Goal: Book appointment/travel/reservation

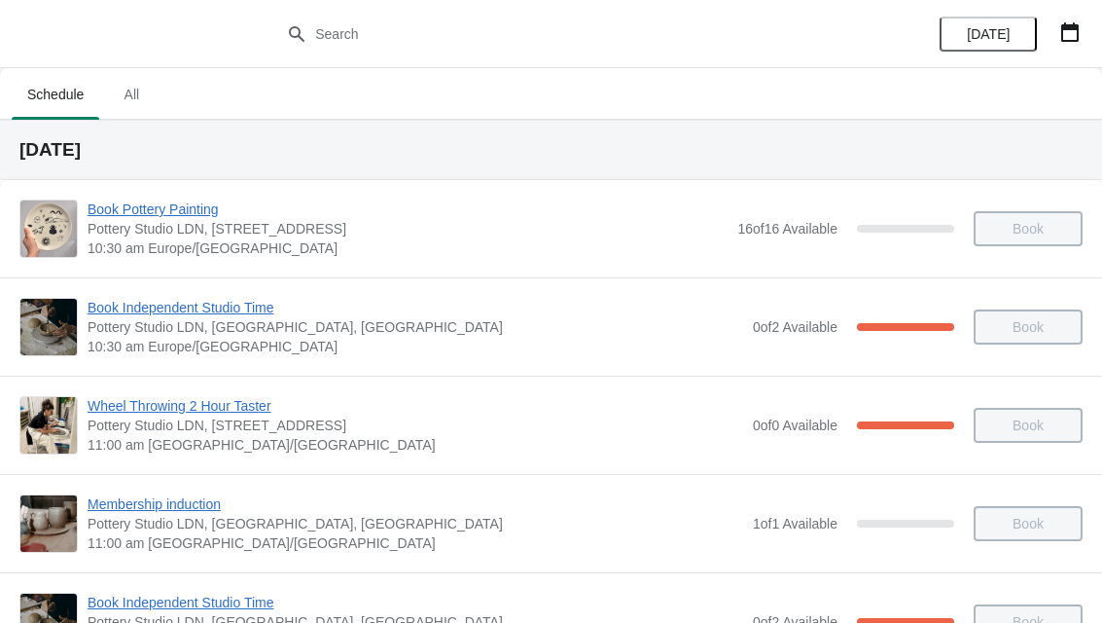
click at [1062, 46] on button "button" at bounding box center [1070, 32] width 35 height 35
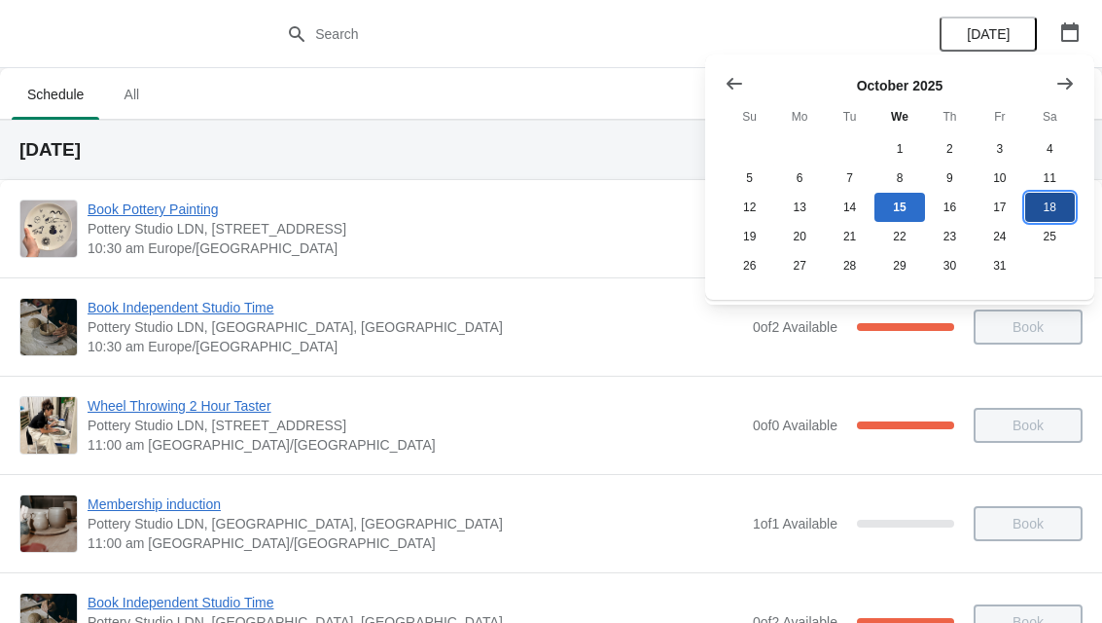
click at [1055, 218] on button "18" at bounding box center [1051, 207] width 50 height 29
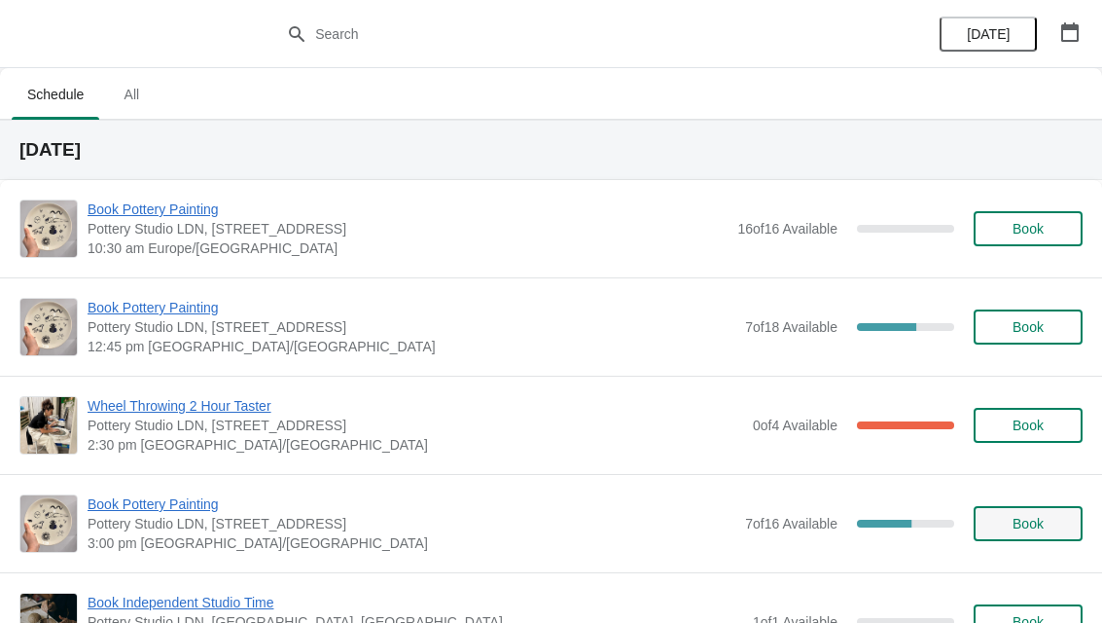
click at [1042, 527] on span "Book" at bounding box center [1028, 524] width 31 height 16
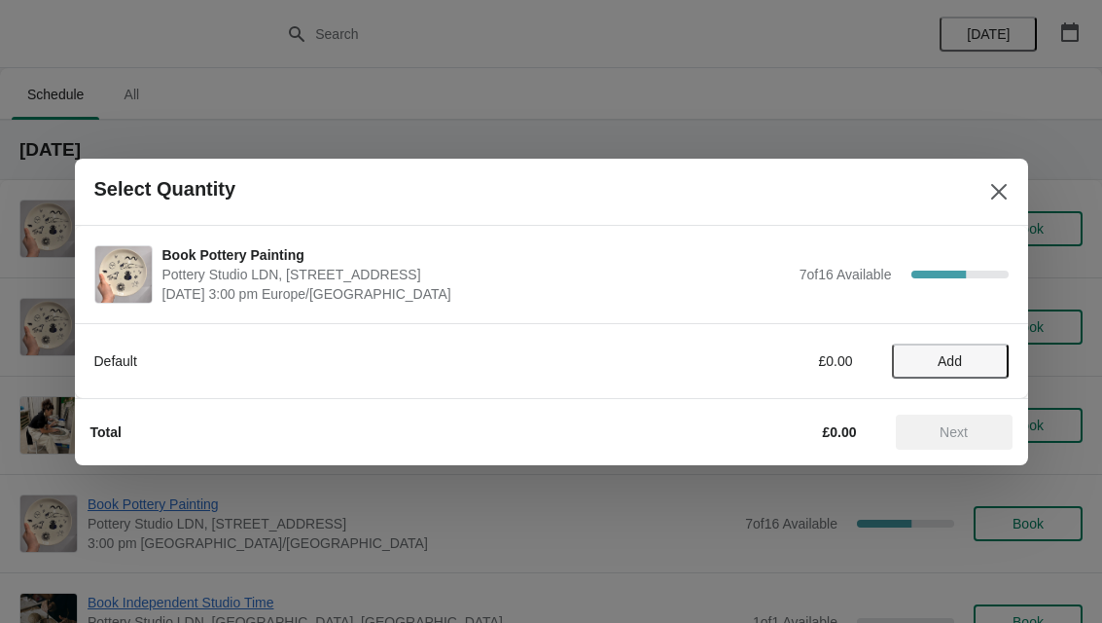
click at [970, 365] on span "Add" at bounding box center [951, 361] width 82 height 16
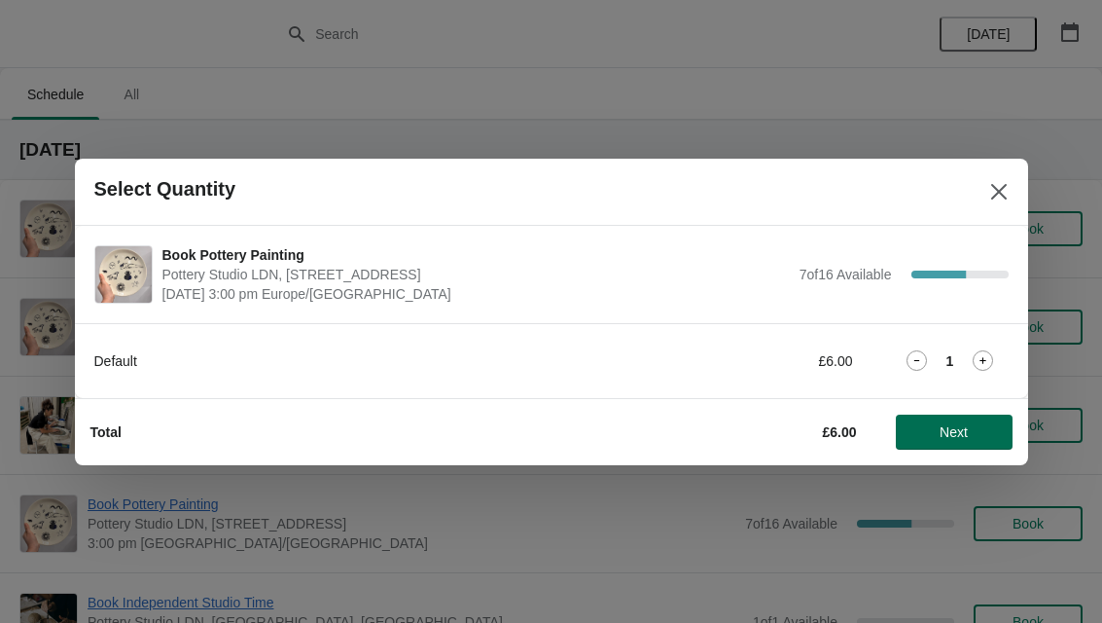
click at [967, 434] on span "Next" at bounding box center [954, 432] width 28 height 16
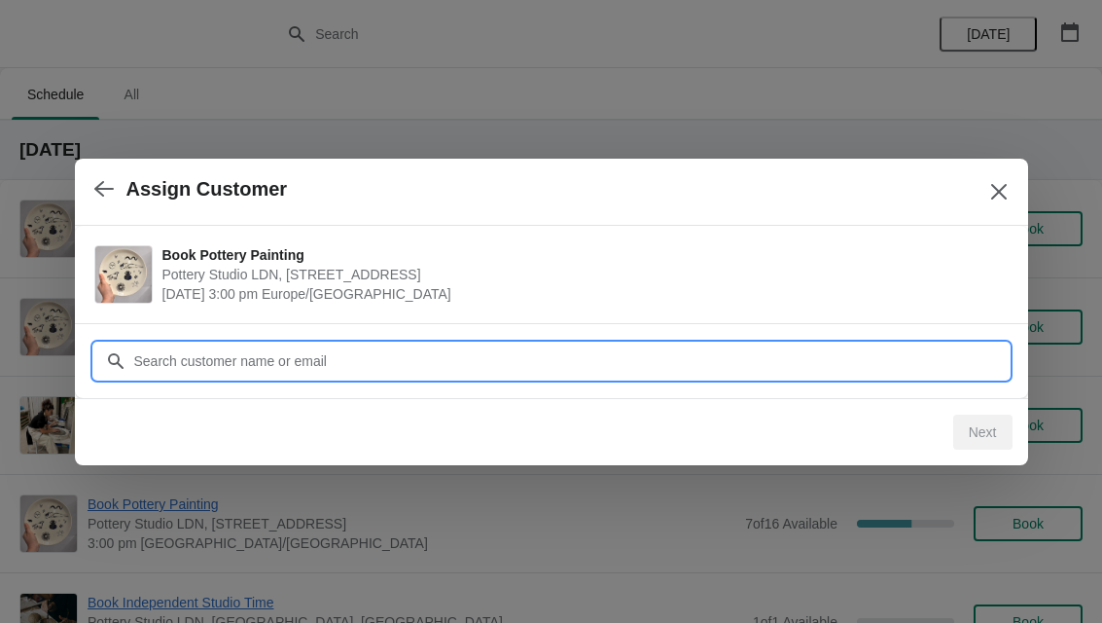
click at [370, 360] on input "Customer" at bounding box center [571, 360] width 876 height 35
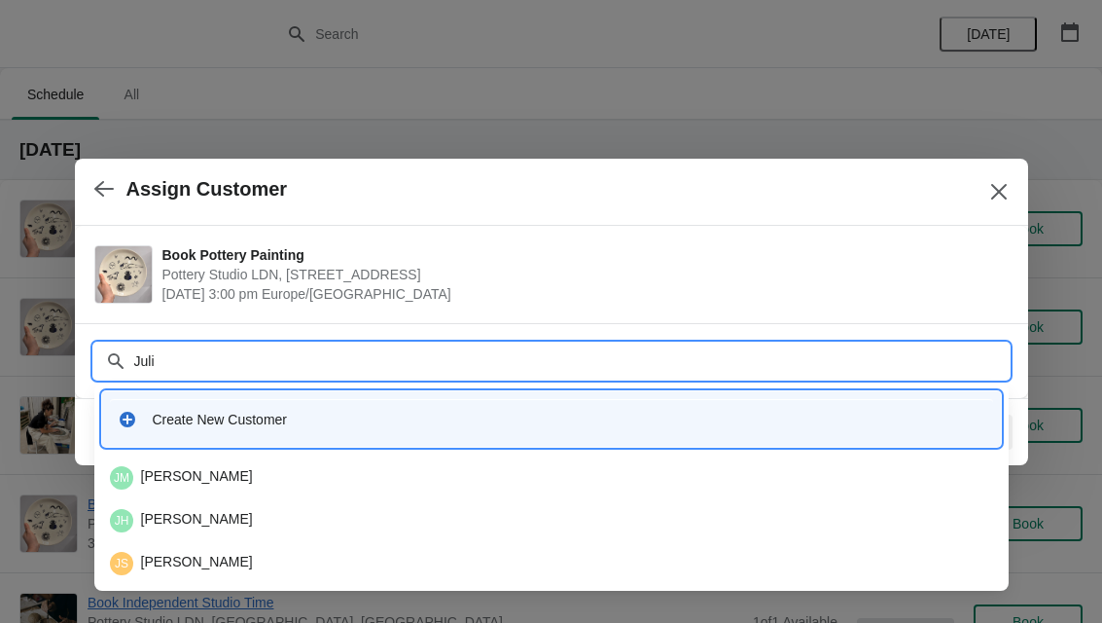
type input "[PERSON_NAME]"
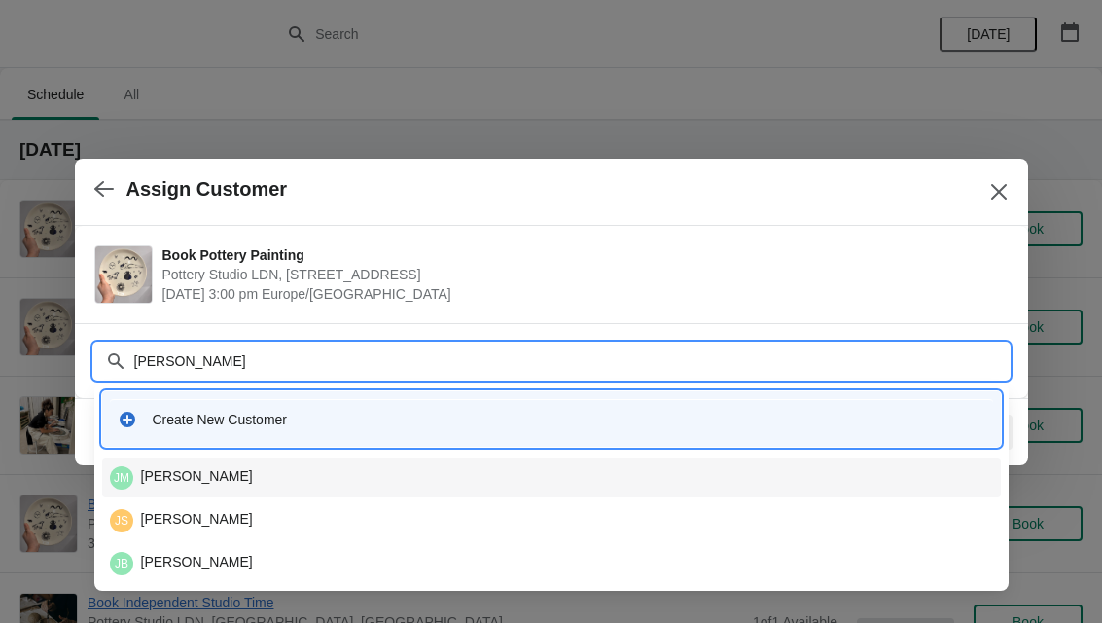
click at [244, 476] on div "[PERSON_NAME]" at bounding box center [551, 477] width 883 height 23
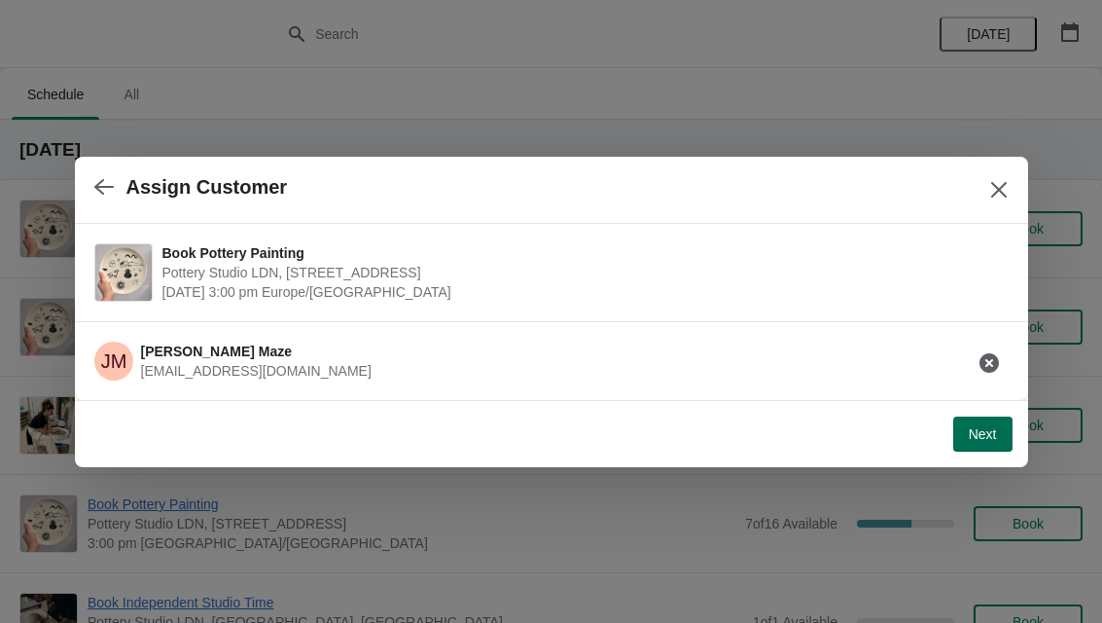
click at [989, 432] on span "Next" at bounding box center [983, 434] width 28 height 16
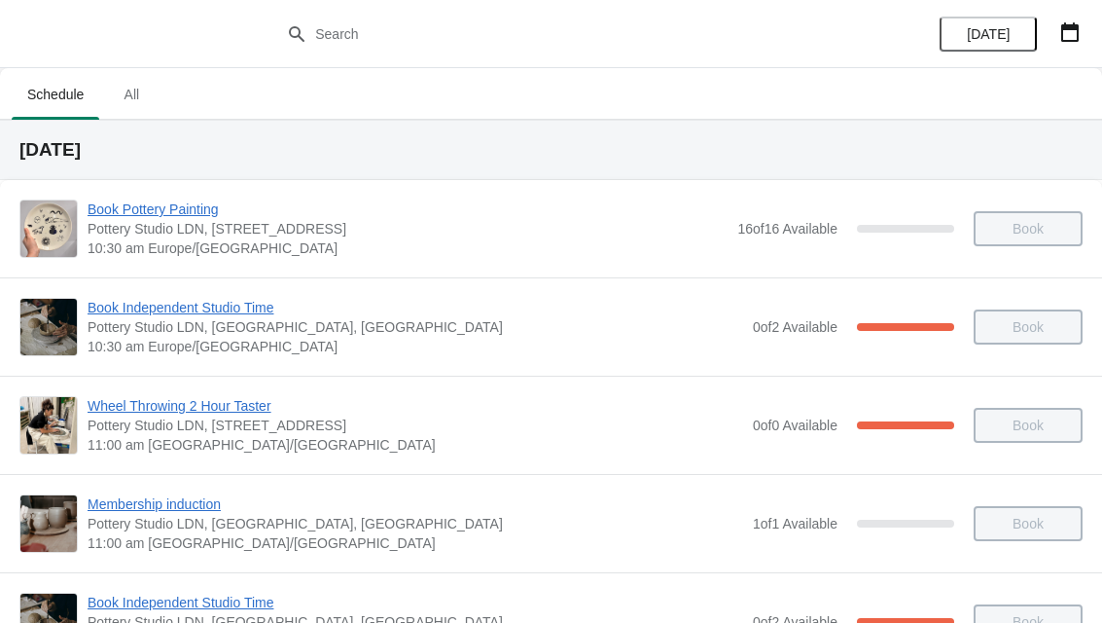
click at [1085, 41] on button "button" at bounding box center [1070, 32] width 35 height 35
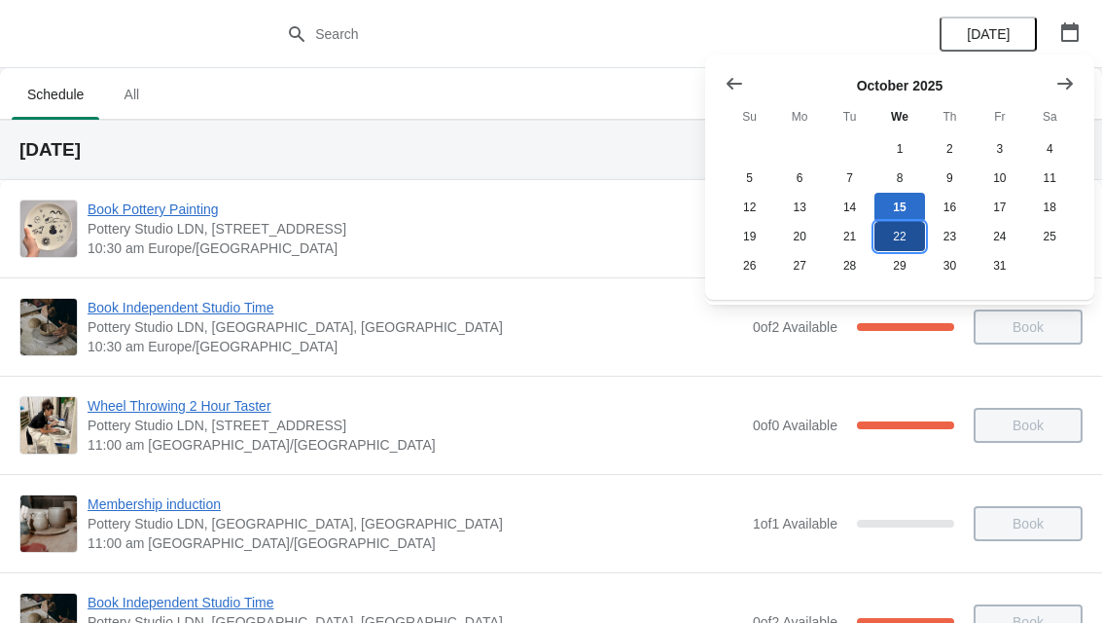
click at [910, 241] on button "22" at bounding box center [900, 236] width 50 height 29
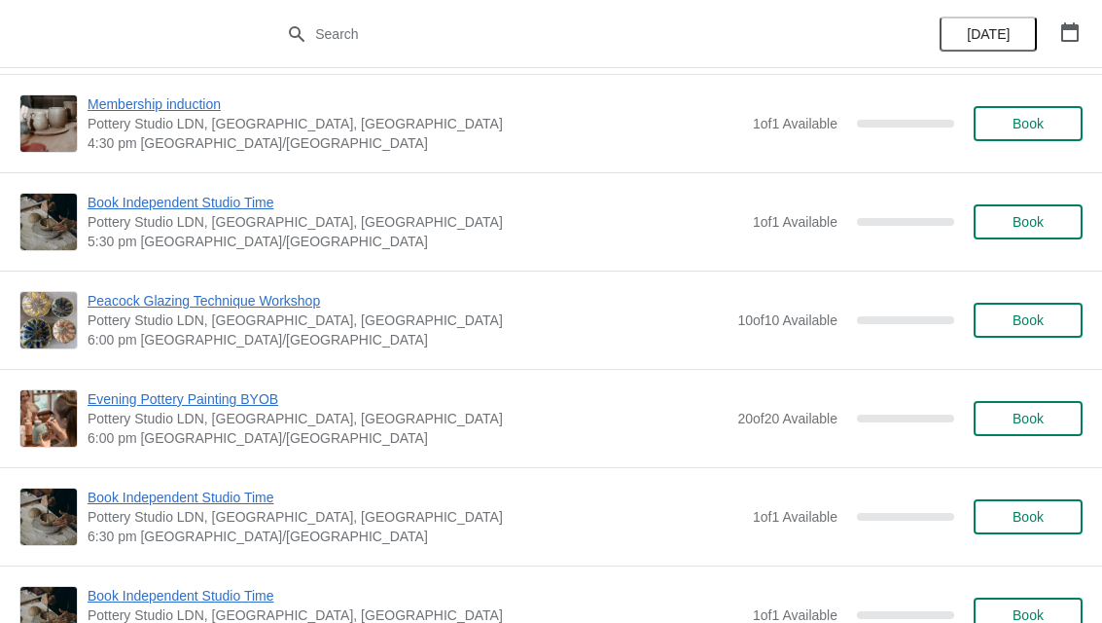
scroll to position [2148, 0]
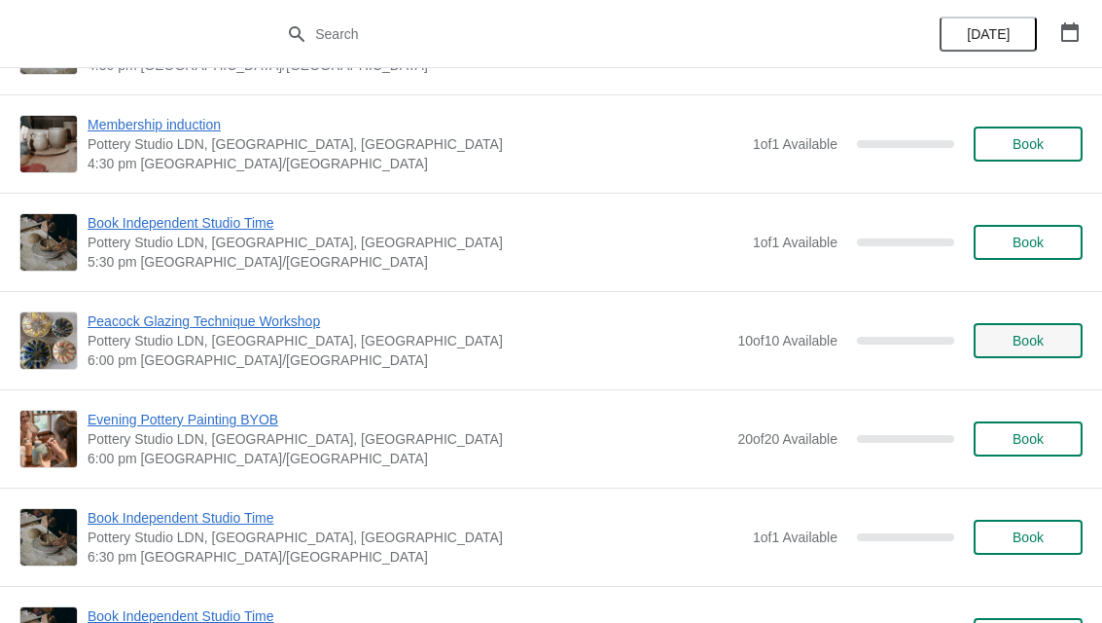
click at [1035, 343] on span "Book" at bounding box center [1028, 341] width 31 height 16
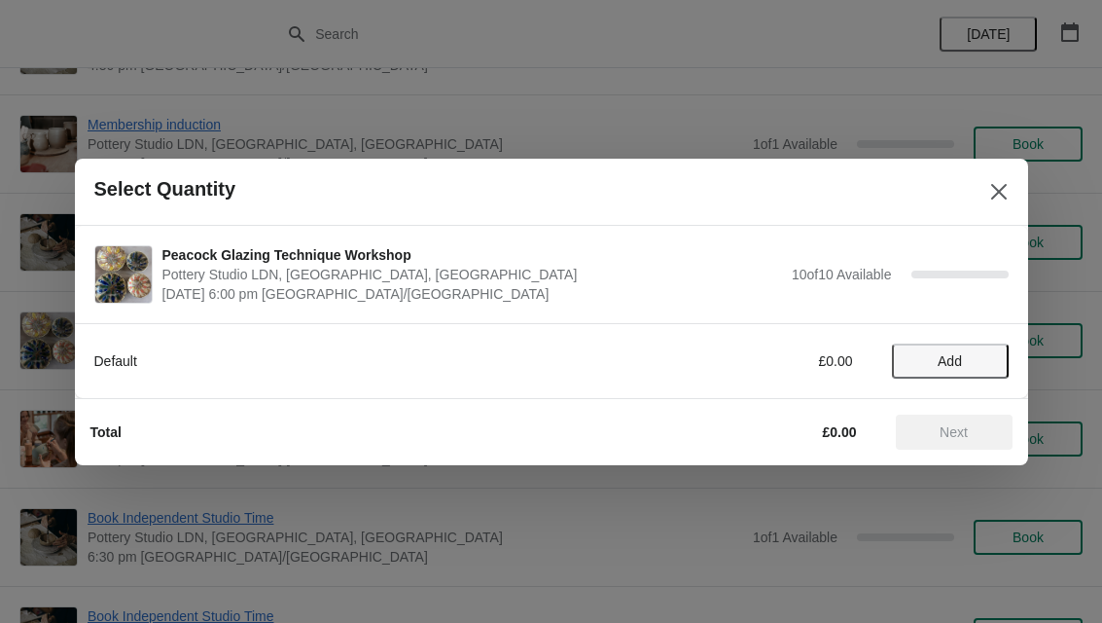
click at [965, 351] on button "Add" at bounding box center [950, 360] width 117 height 35
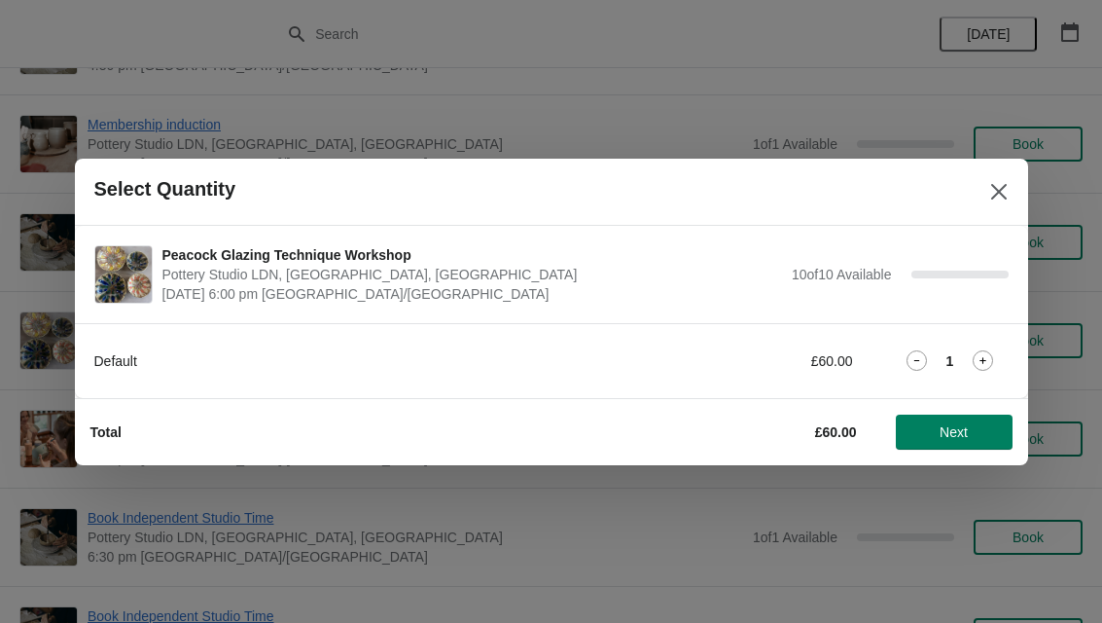
click at [986, 368] on icon at bounding box center [983, 360] width 20 height 20
click at [955, 438] on span "Next" at bounding box center [954, 432] width 28 height 16
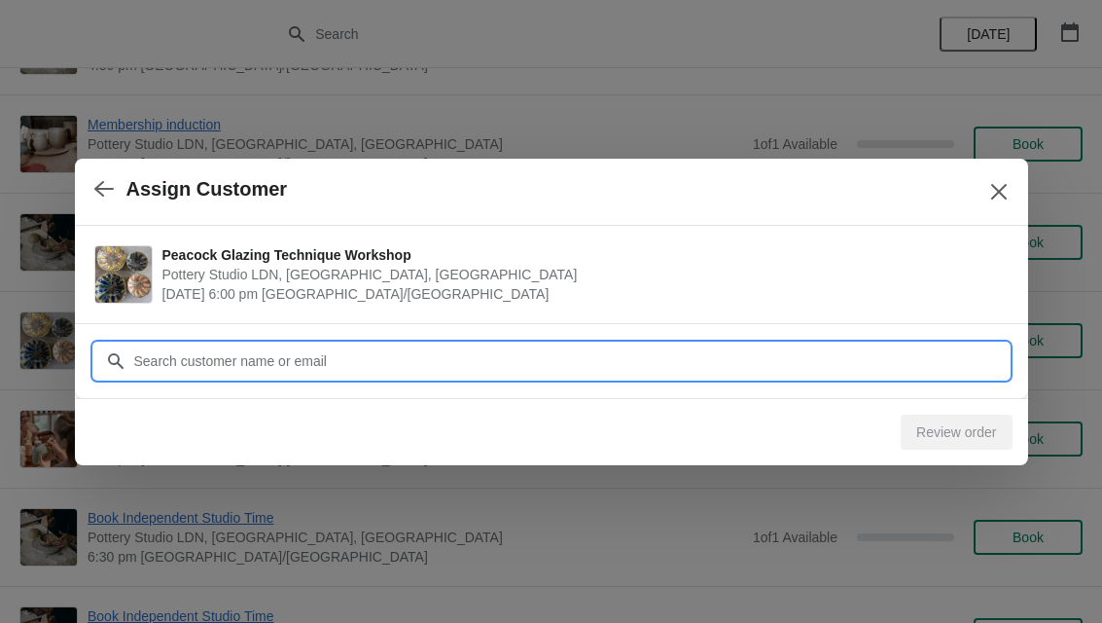
click at [565, 356] on input "Customer" at bounding box center [571, 360] width 876 height 35
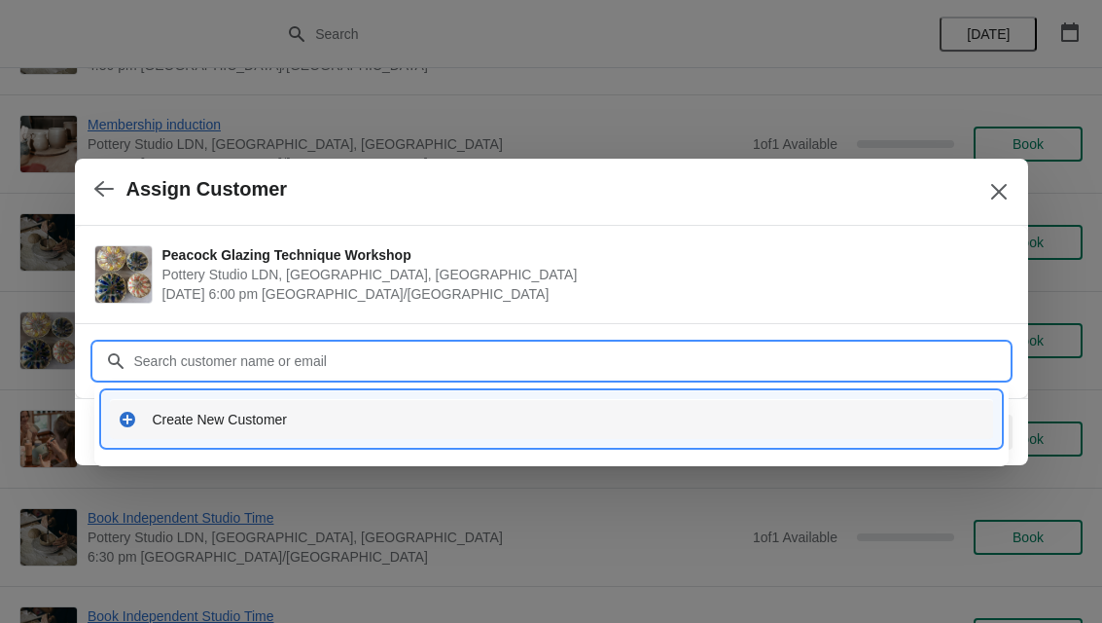
click at [302, 429] on div "Create New Customer" at bounding box center [551, 419] width 883 height 40
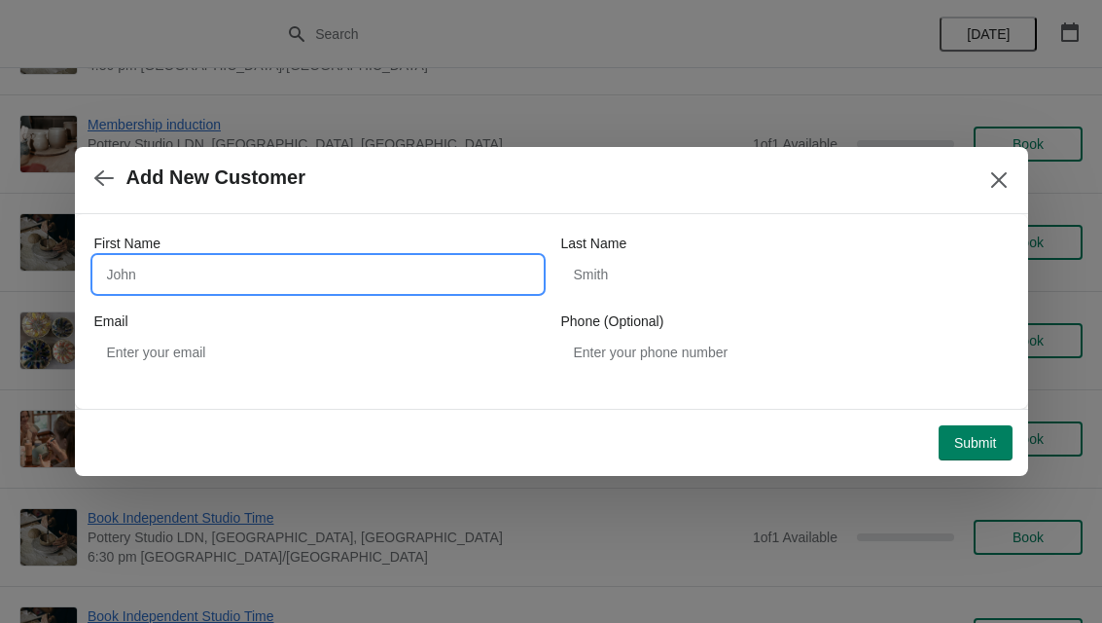
click at [249, 279] on input "First Name" at bounding box center [318, 274] width 448 height 35
type input "Paul"
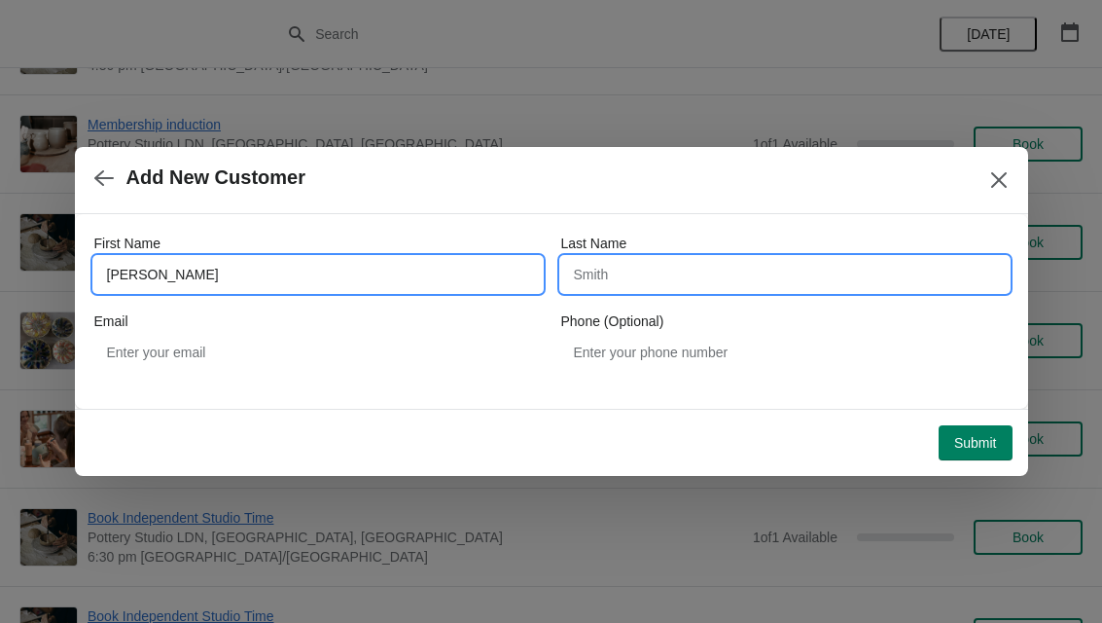
click at [696, 285] on input "Last Name" at bounding box center [785, 274] width 448 height 35
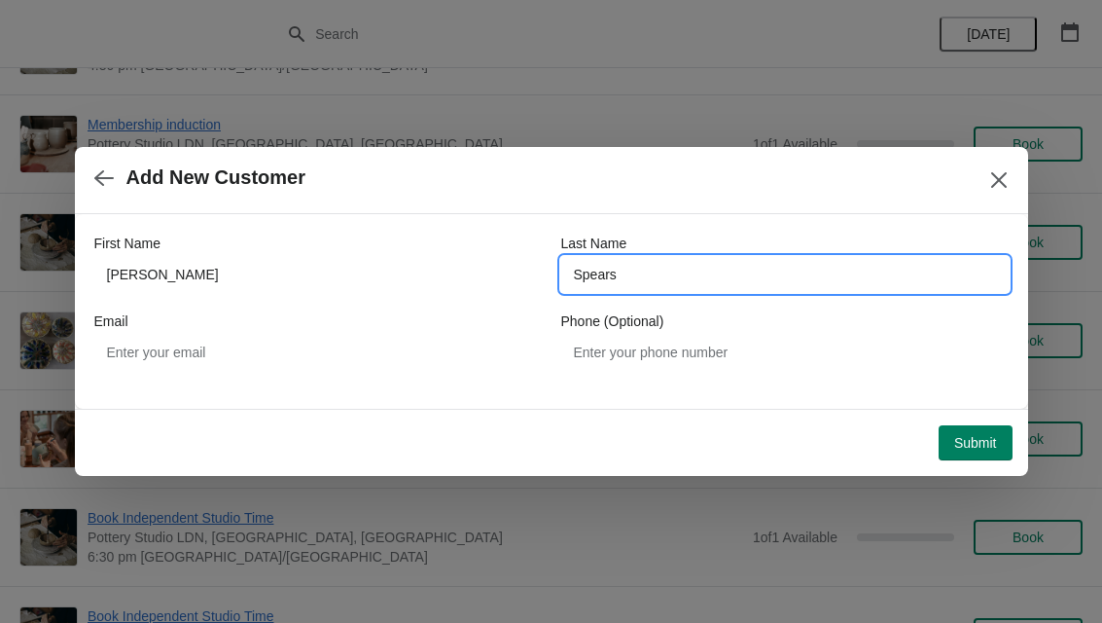
type input "Spears"
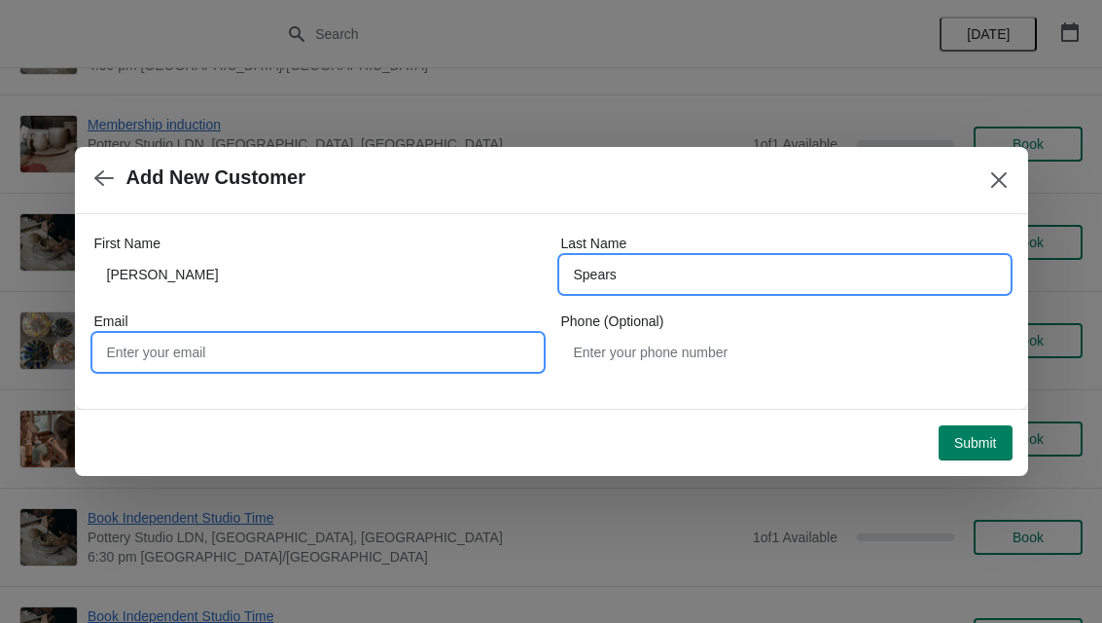
click at [338, 346] on input "Email" at bounding box center [318, 352] width 448 height 35
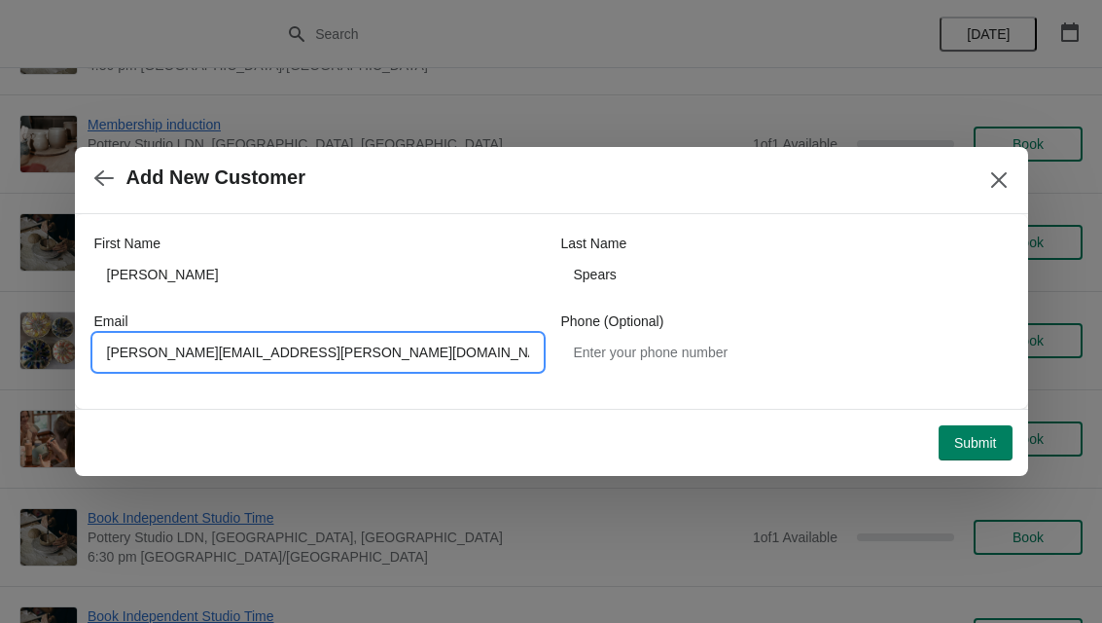
type input "Paul.spears@hotmail.co.uk"
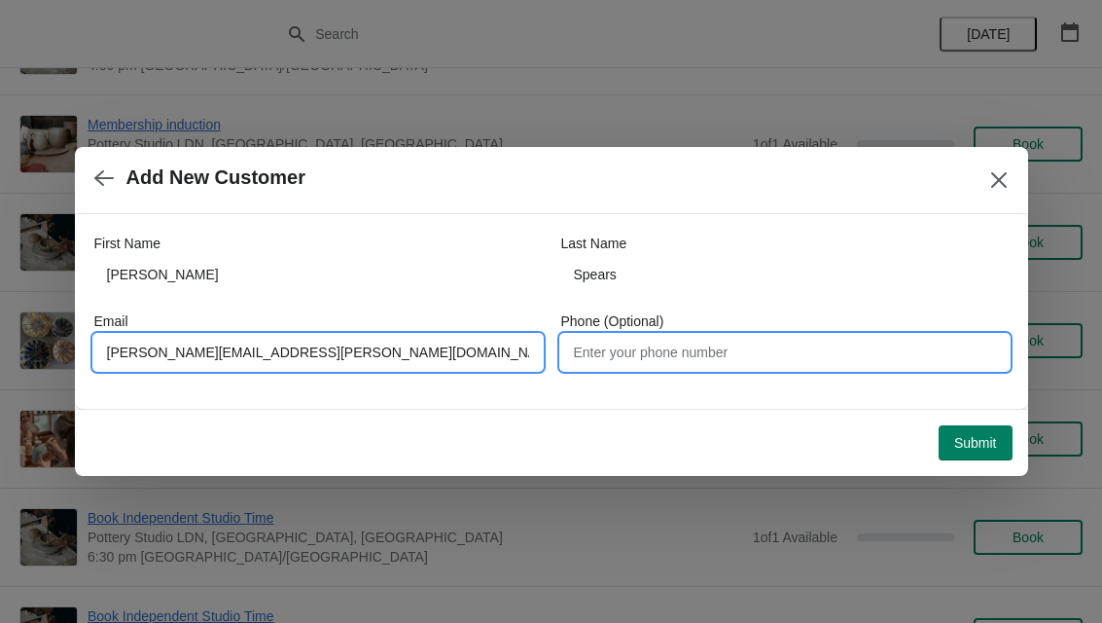
click at [748, 350] on input "Phone (Optional)" at bounding box center [785, 352] width 448 height 35
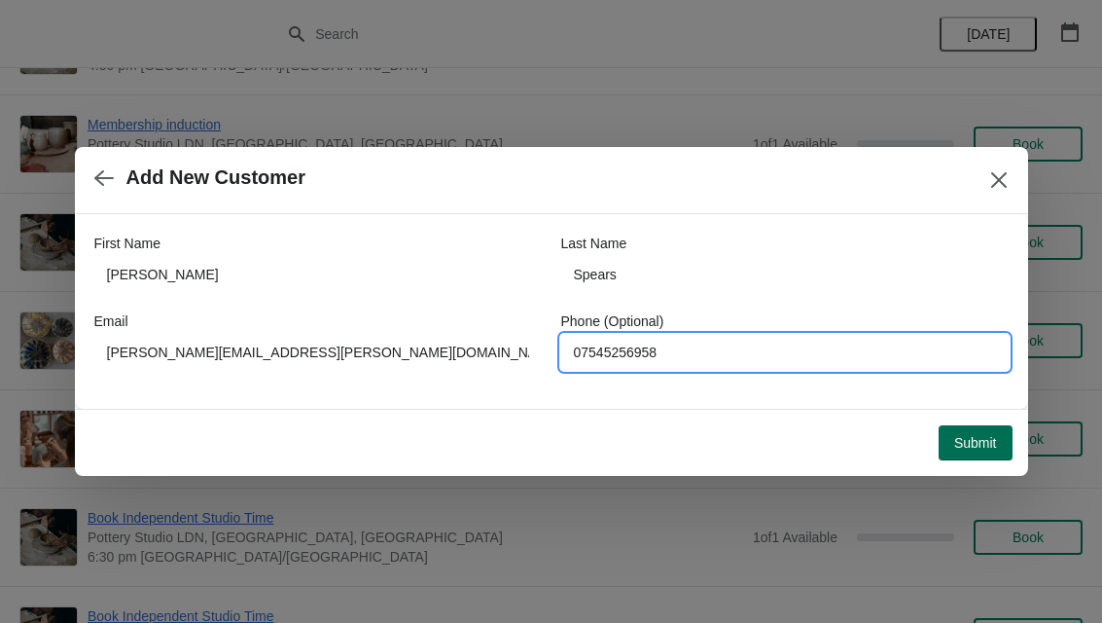
type input "07545256958"
click at [979, 450] on span "Submit" at bounding box center [975, 443] width 43 height 16
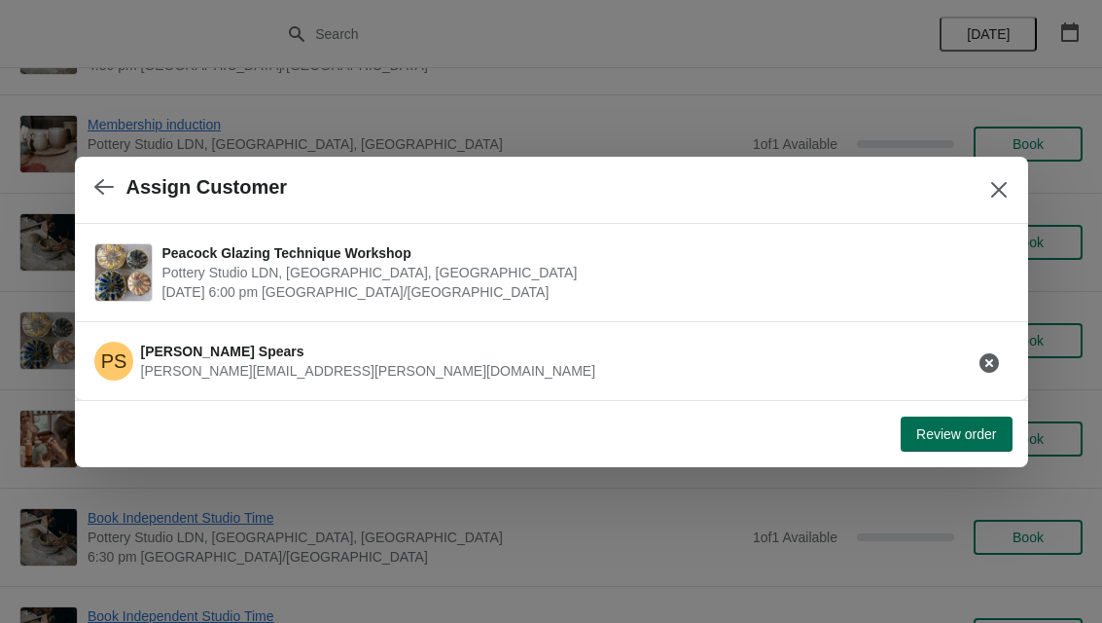
click at [944, 428] on span "Review order" at bounding box center [957, 434] width 80 height 16
